Goal: Information Seeking & Learning: Learn about a topic

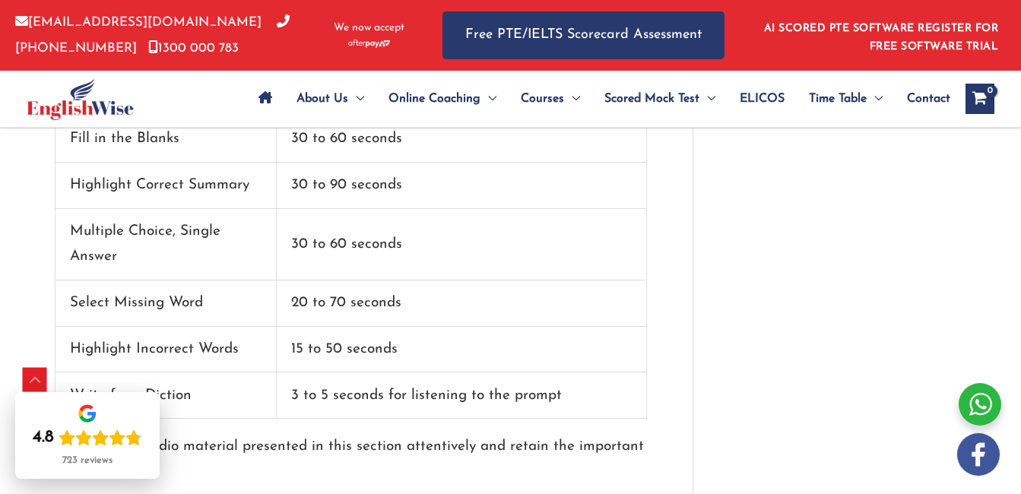
scroll to position [3233, 0]
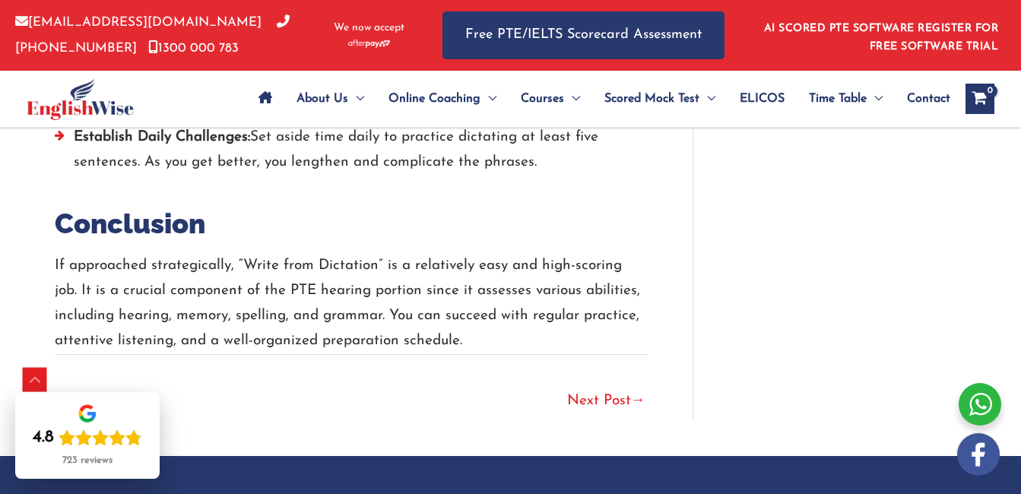
scroll to position [3380, 0]
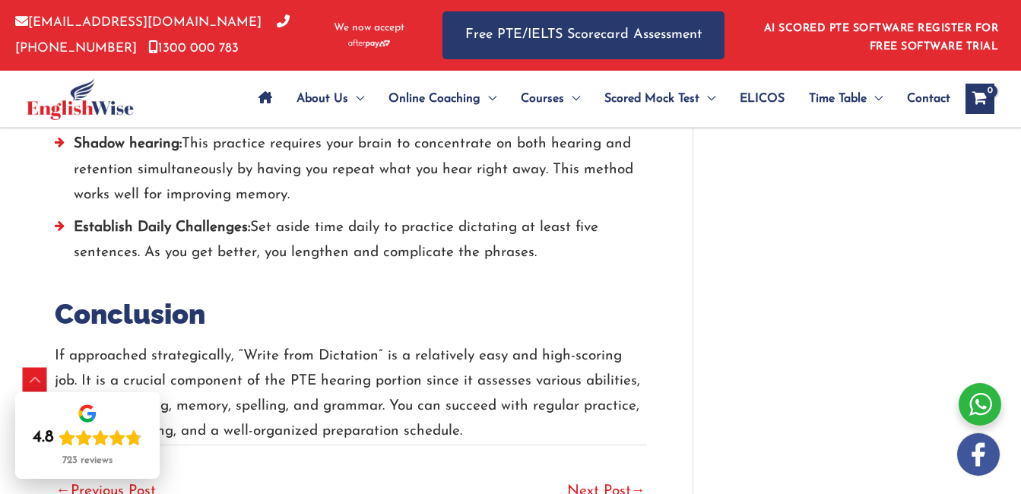
click at [609, 448] on link "Next Post →" at bounding box center [606, 492] width 78 height 33
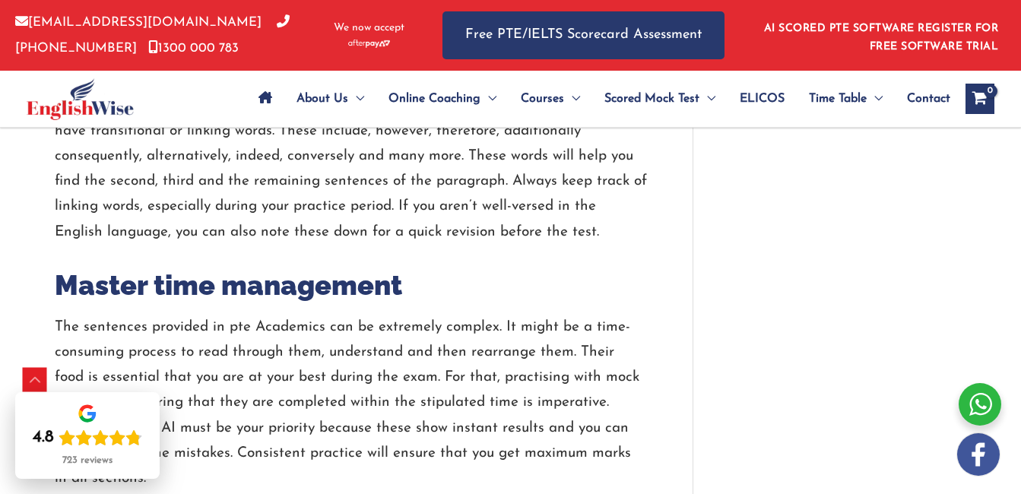
scroll to position [2987, 0]
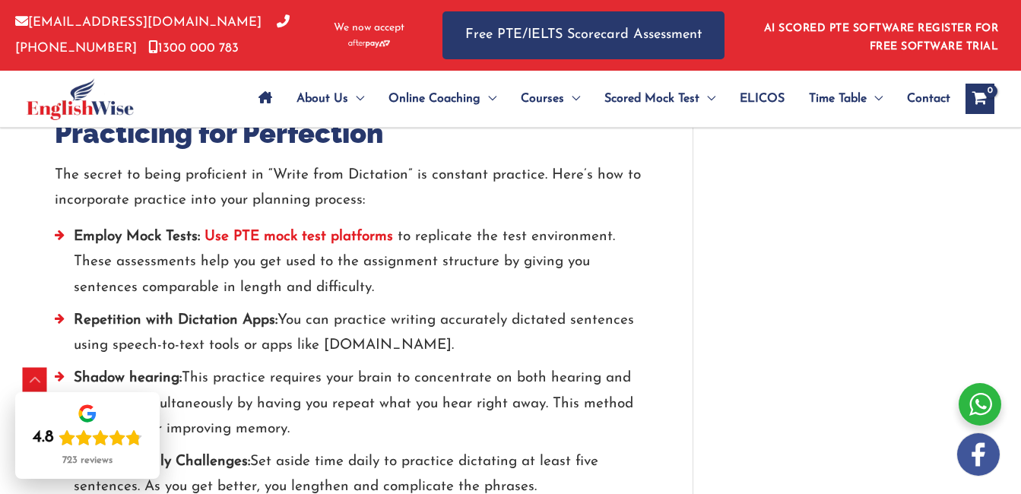
scroll to position [3156, 0]
